Goal: Task Accomplishment & Management: Complete application form

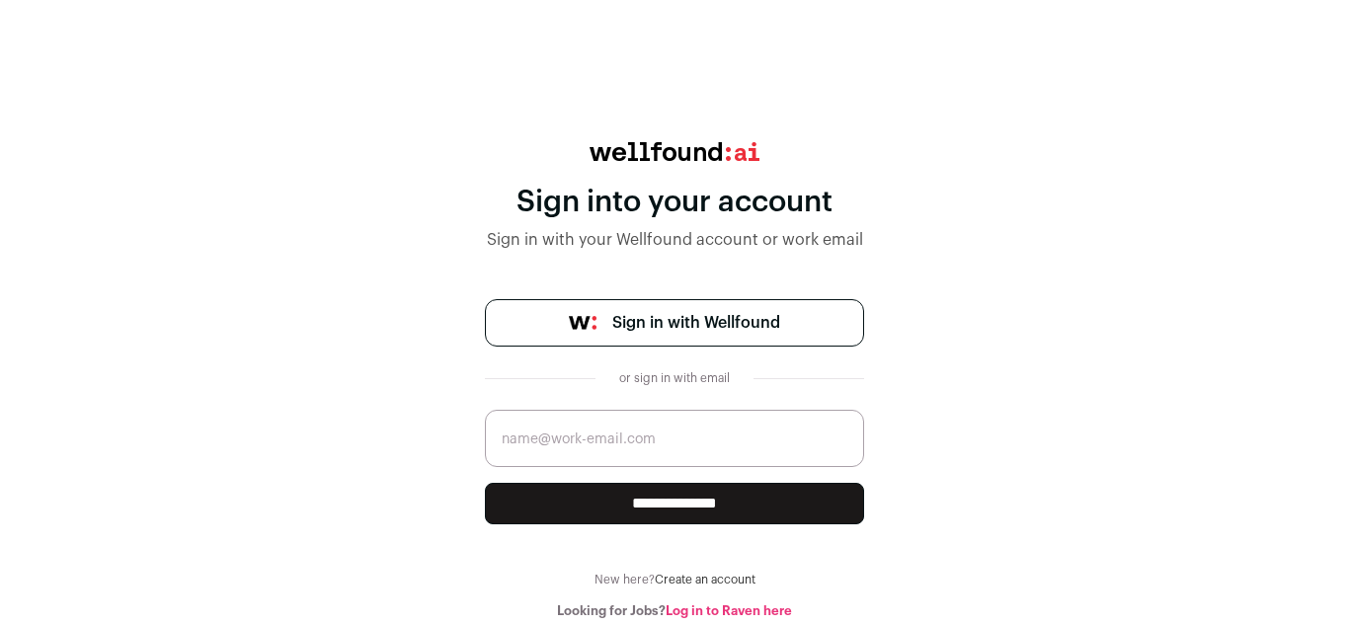
click at [677, 330] on span "Sign in with Wellfound" at bounding box center [696, 323] width 168 height 24
